Goal: Task Accomplishment & Management: Manage account settings

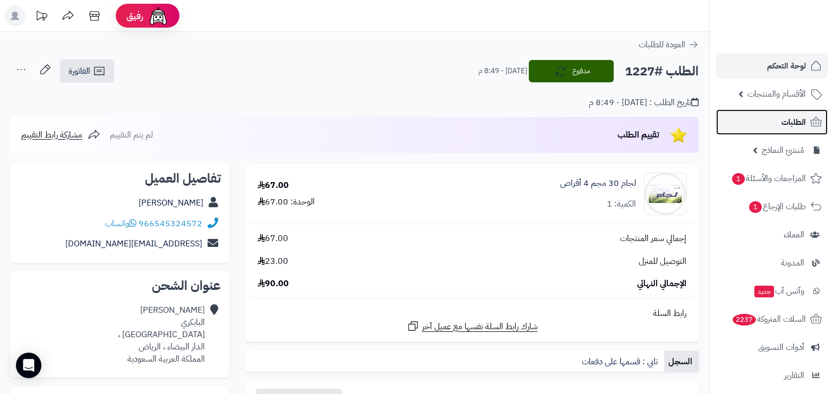
click at [801, 119] on span "الطلبات" at bounding box center [793, 122] width 24 height 15
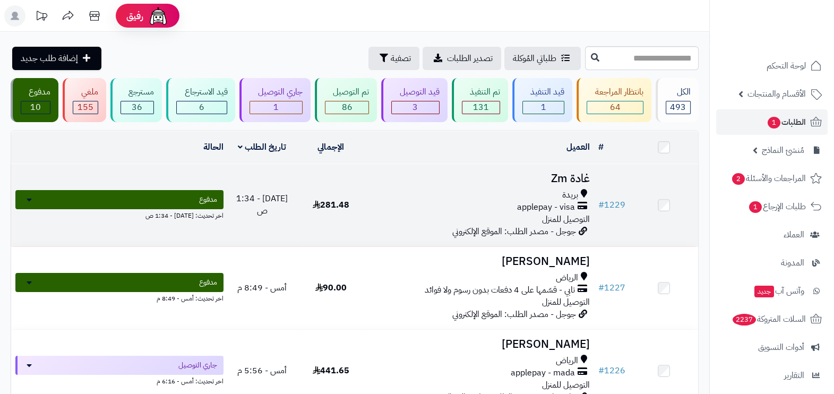
click at [456, 203] on div "applepay - visa" at bounding box center [480, 207] width 220 height 12
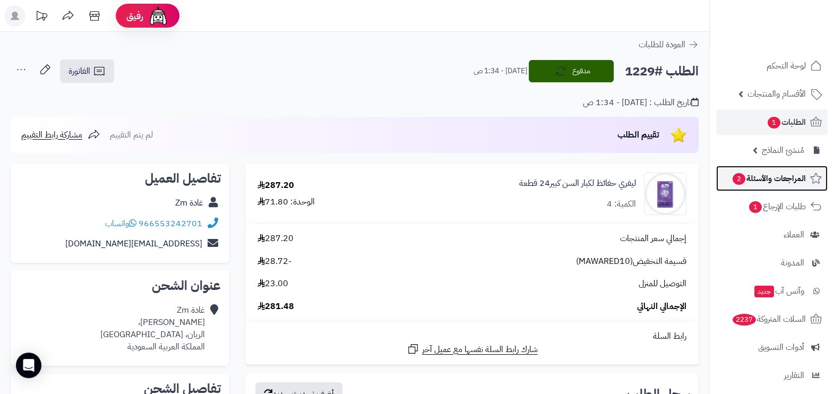
click at [759, 179] on span "المراجعات والأسئلة 2" at bounding box center [769, 178] width 74 height 15
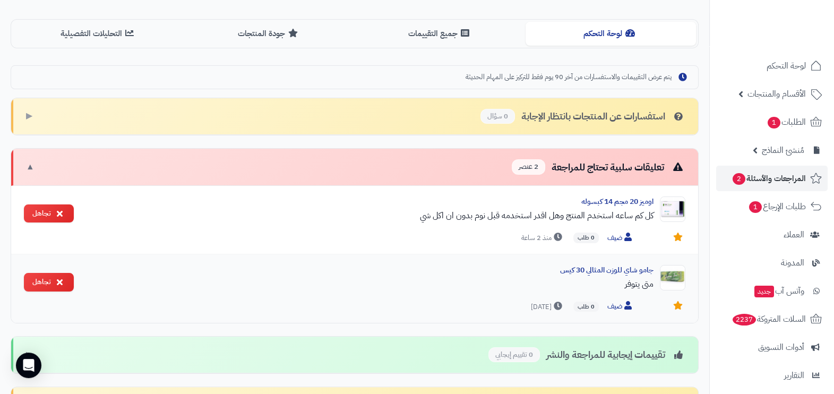
scroll to position [265, 0]
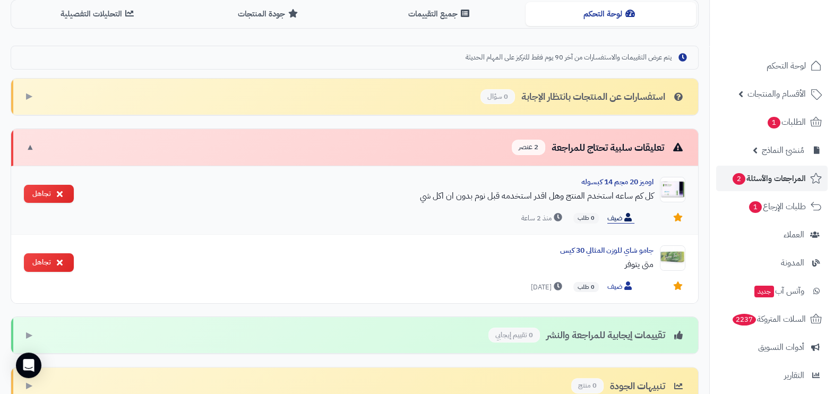
click at [626, 218] on icon at bounding box center [627, 217] width 7 height 8
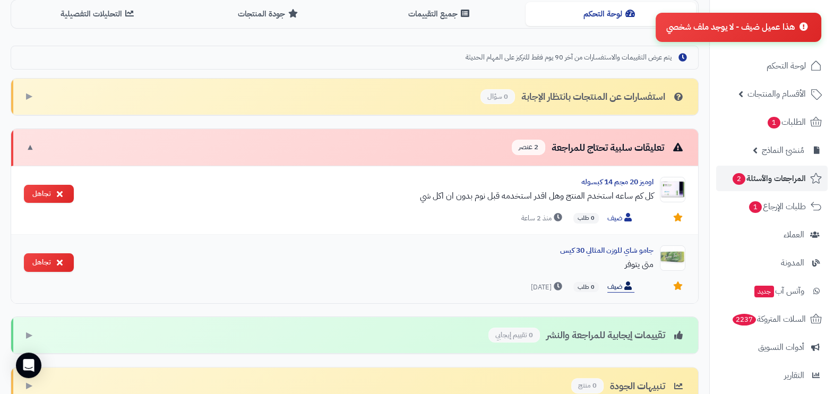
click at [624, 283] on icon at bounding box center [627, 285] width 7 height 8
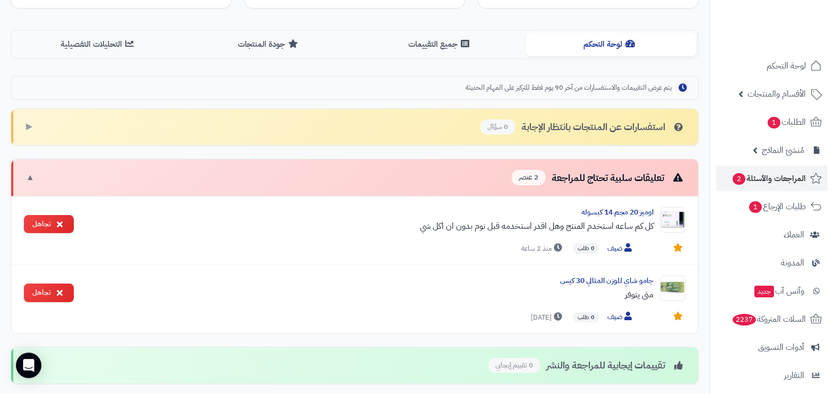
scroll to position [227, 0]
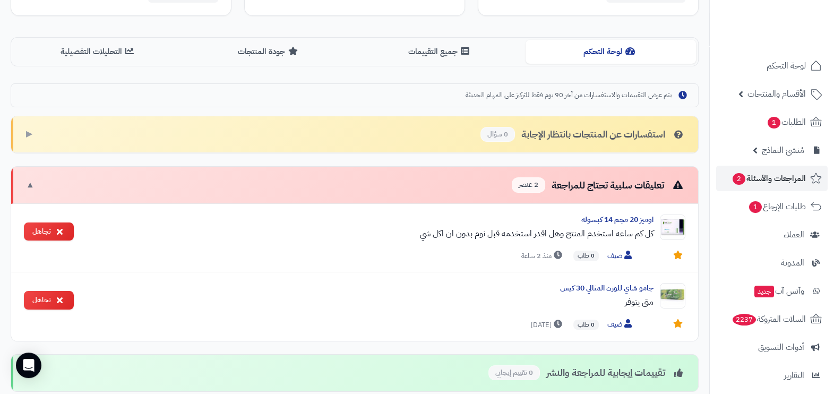
click at [552, 139] on div "استفسارات عن المنتجات بانتظار الإجابة 0 سؤال" at bounding box center [582, 134] width 205 height 15
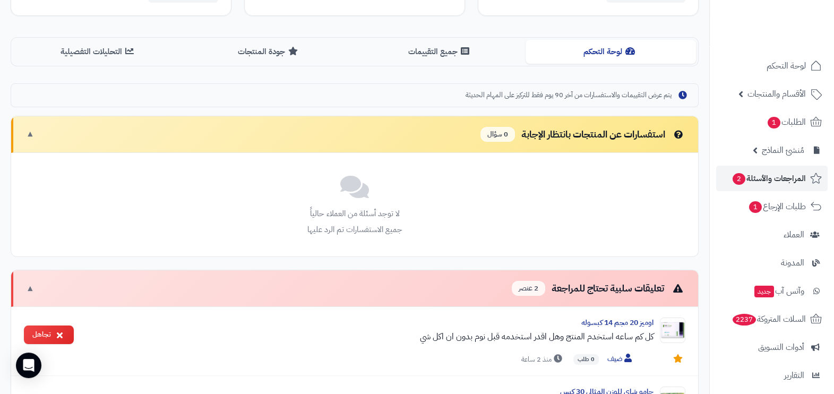
click at [554, 135] on div "استفسارات عن المنتجات بانتظار الإجابة 0 سؤال" at bounding box center [582, 134] width 205 height 15
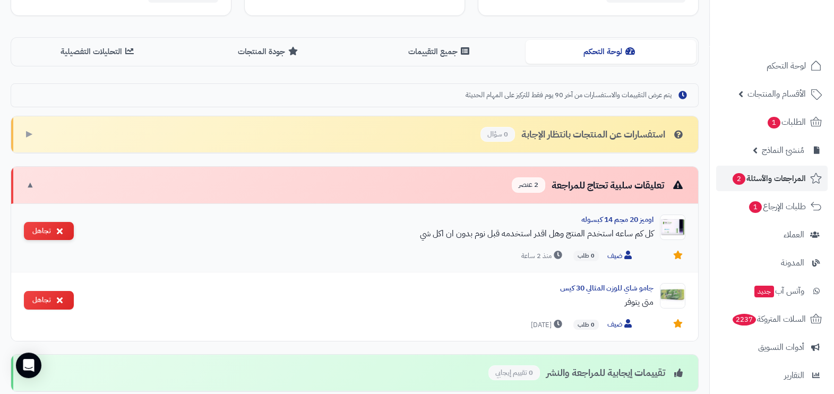
click at [52, 234] on button "تجاهل" at bounding box center [49, 231] width 50 height 19
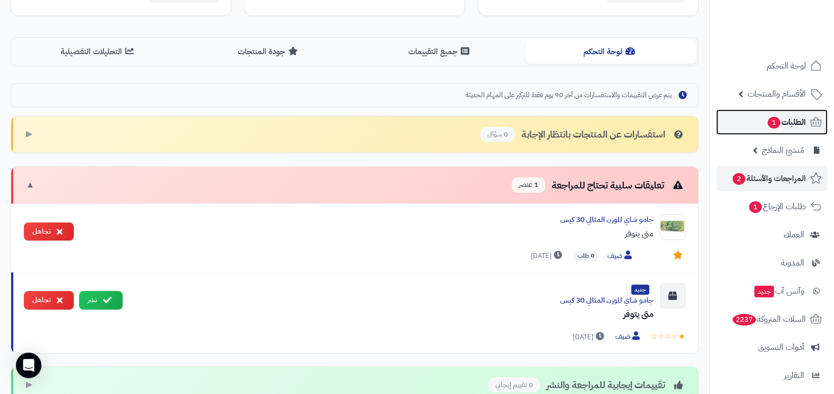
click at [772, 122] on span "1" at bounding box center [774, 123] width 13 height 12
